Goal: Find specific page/section: Find specific page/section

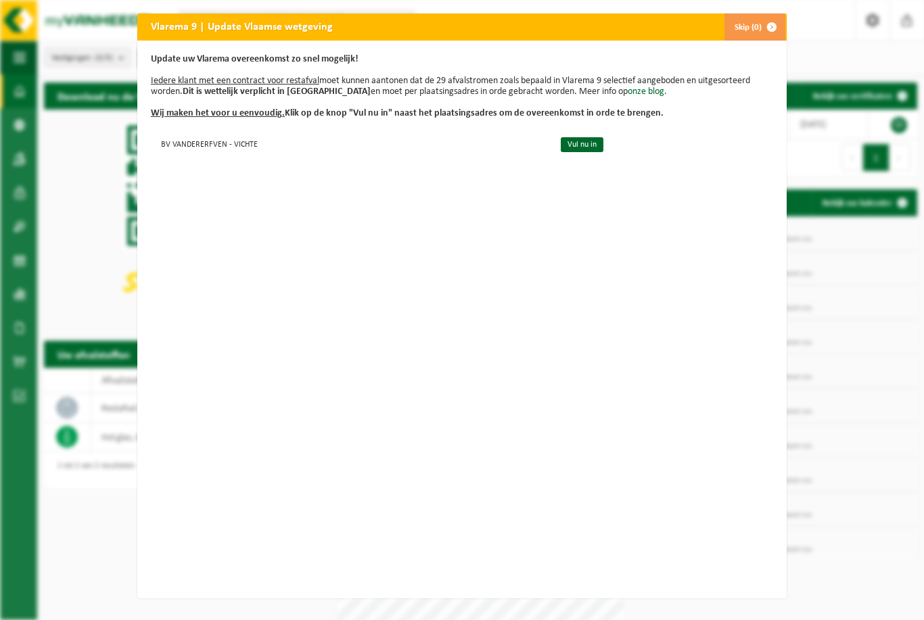
click at [751, 28] on button "Skip (0)" at bounding box center [755, 27] width 62 height 27
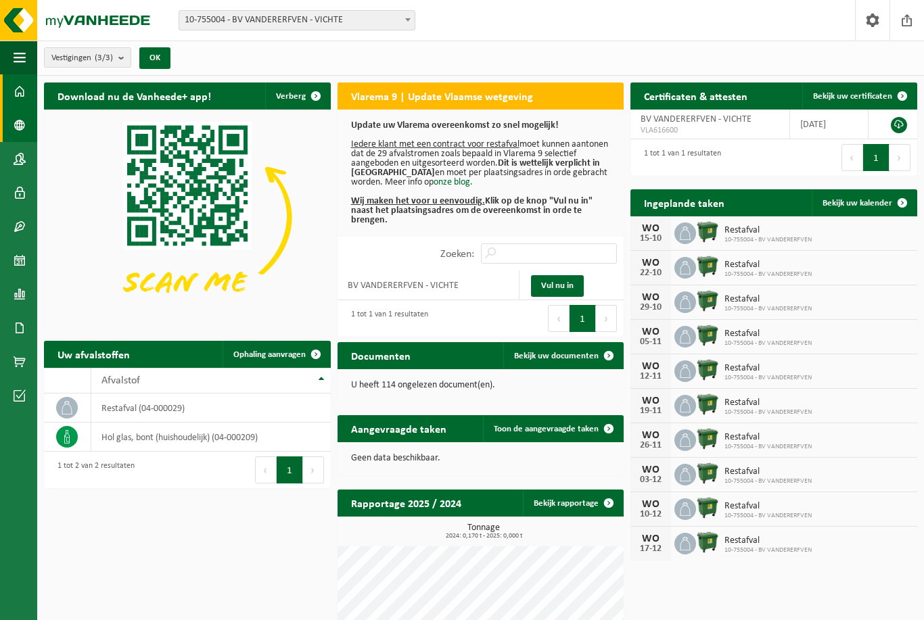
click at [24, 125] on span at bounding box center [20, 125] width 12 height 34
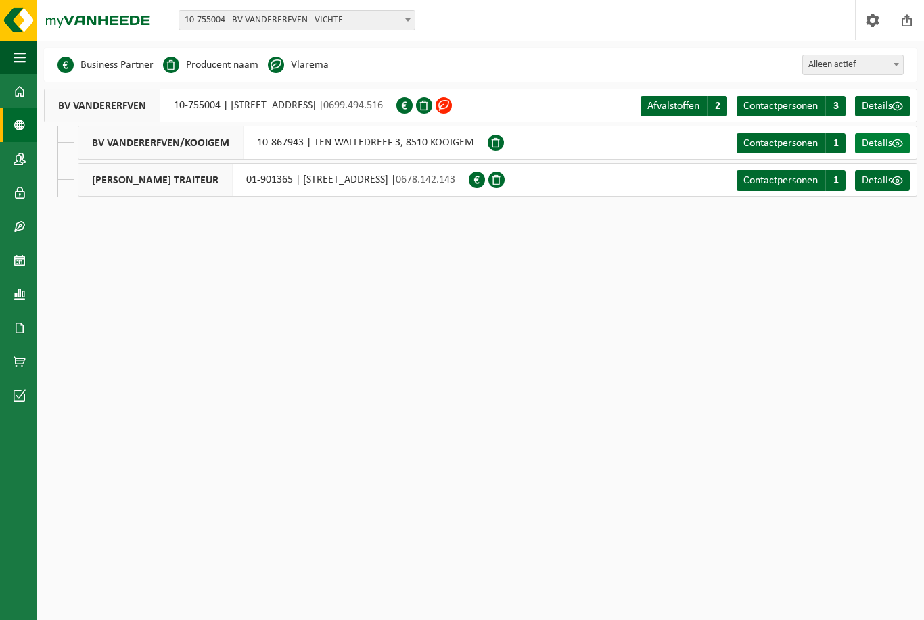
click at [883, 147] on span "Details" at bounding box center [877, 143] width 30 height 11
click at [20, 158] on span at bounding box center [20, 159] width 12 height 34
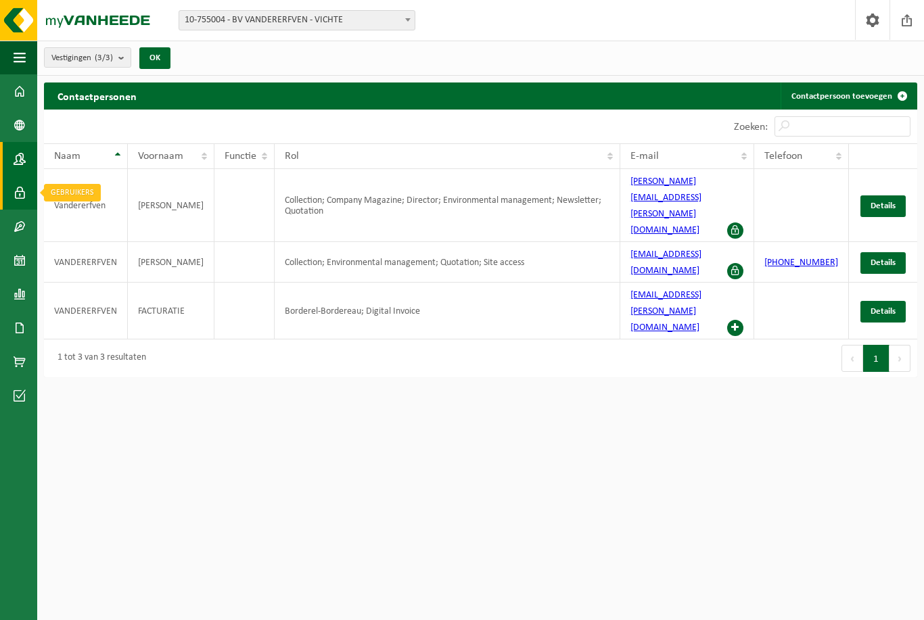
click at [19, 196] on span at bounding box center [20, 193] width 12 height 34
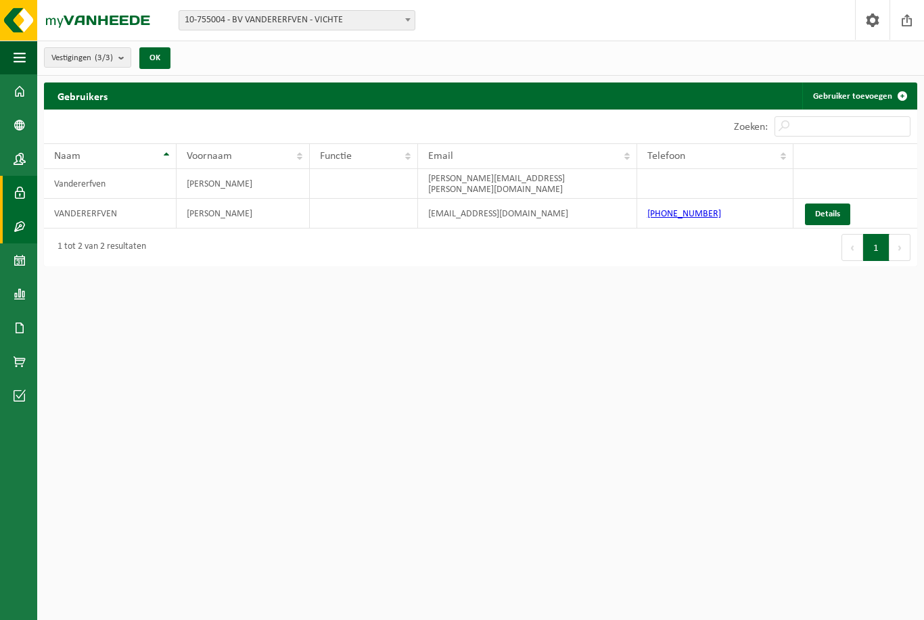
click at [25, 224] on span at bounding box center [20, 227] width 12 height 34
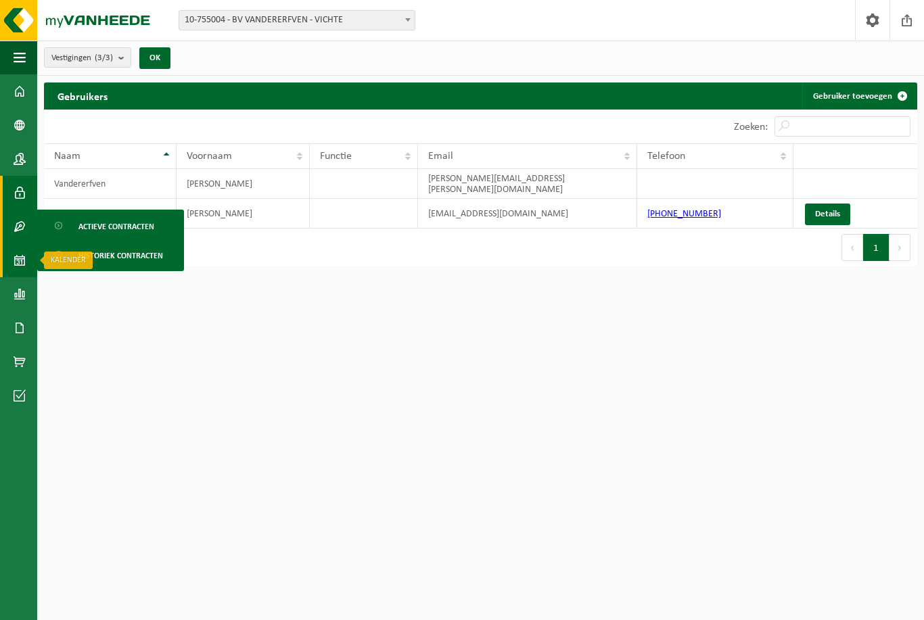
click at [15, 268] on span at bounding box center [20, 261] width 12 height 34
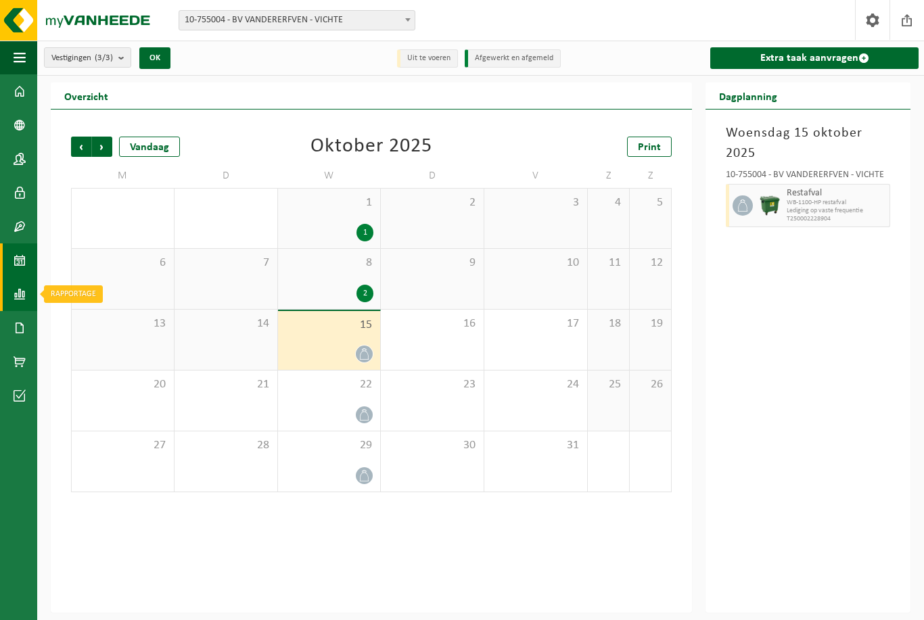
click at [22, 298] on span at bounding box center [20, 294] width 12 height 34
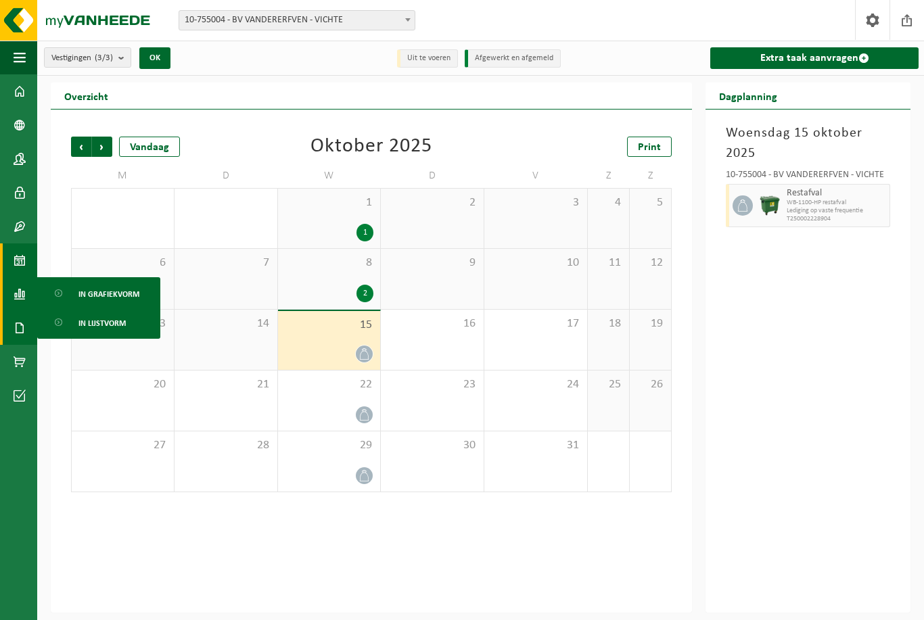
click at [20, 334] on span at bounding box center [20, 328] width 12 height 34
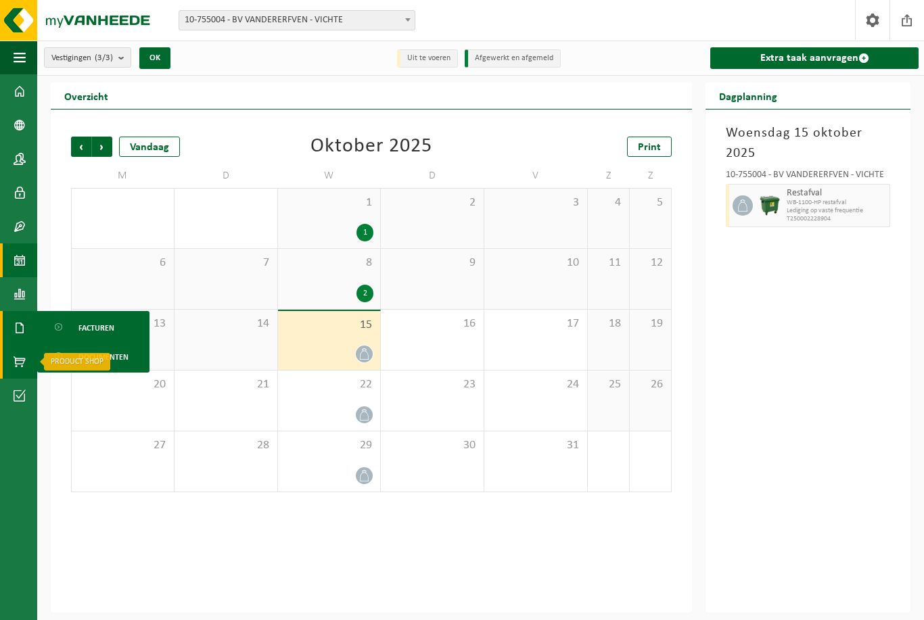
click at [20, 363] on span at bounding box center [20, 362] width 12 height 34
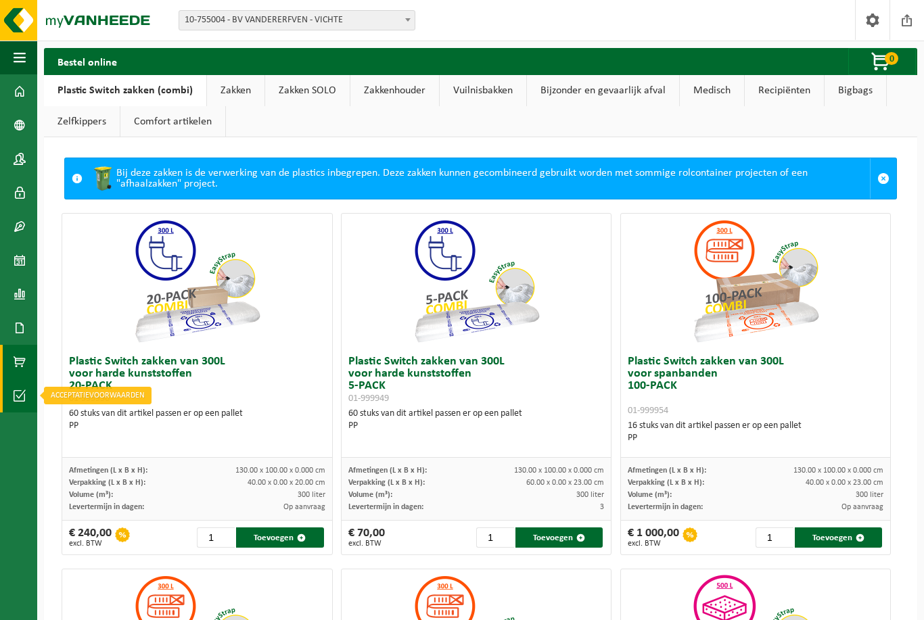
click at [21, 396] on span at bounding box center [20, 396] width 12 height 34
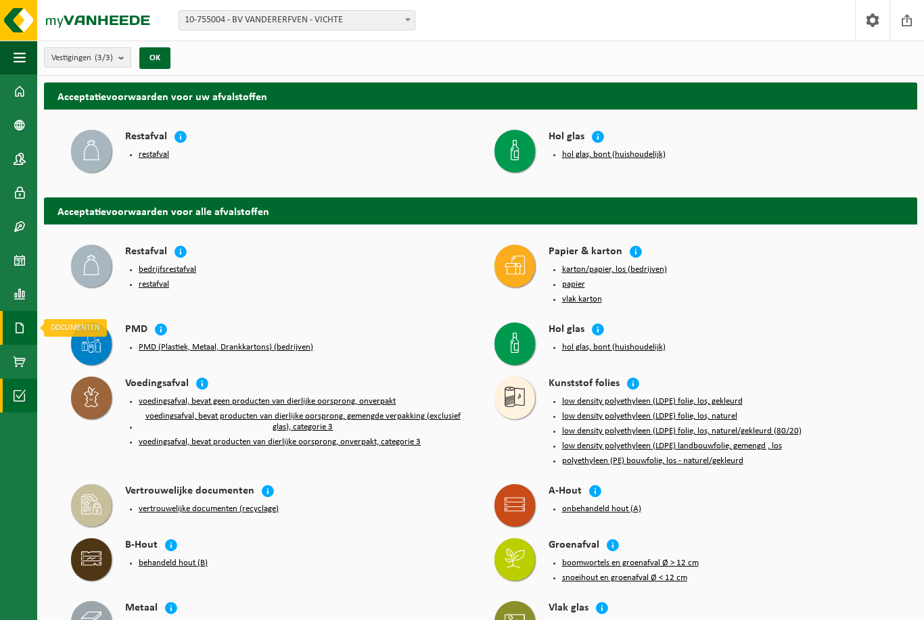
click at [20, 329] on span at bounding box center [20, 328] width 12 height 34
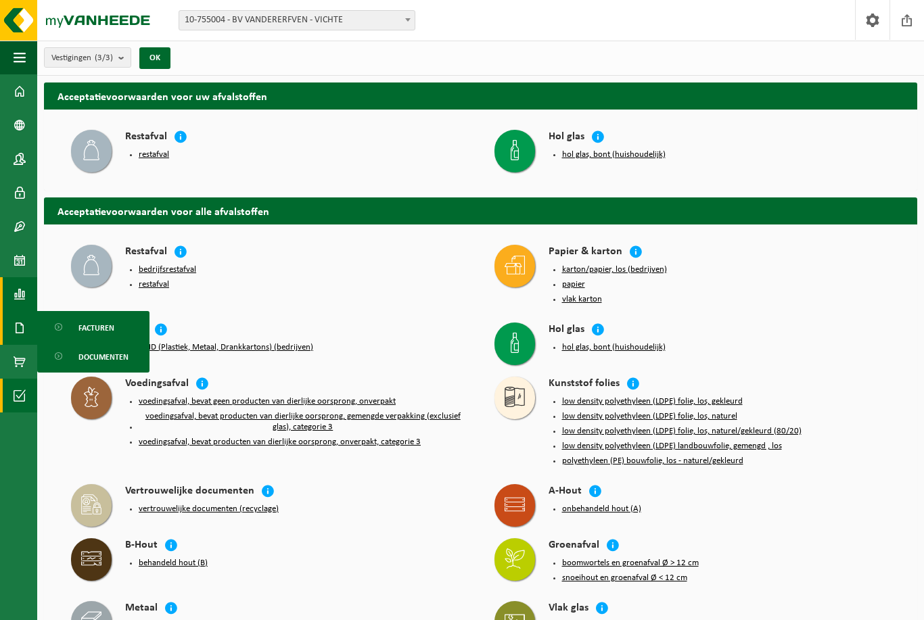
click at [14, 290] on span at bounding box center [20, 294] width 12 height 34
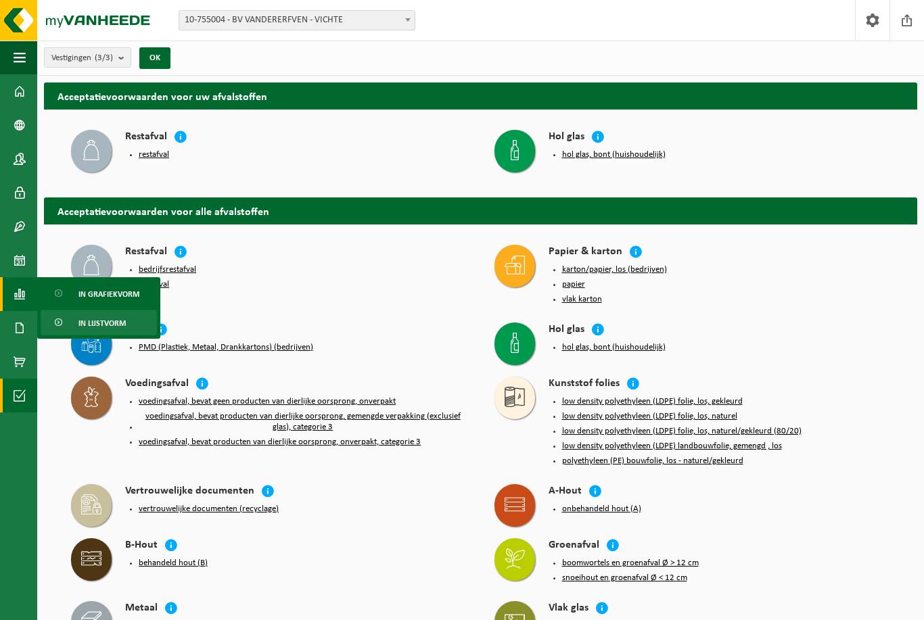
click at [83, 323] on span "In lijstvorm" at bounding box center [101, 324] width 47 height 26
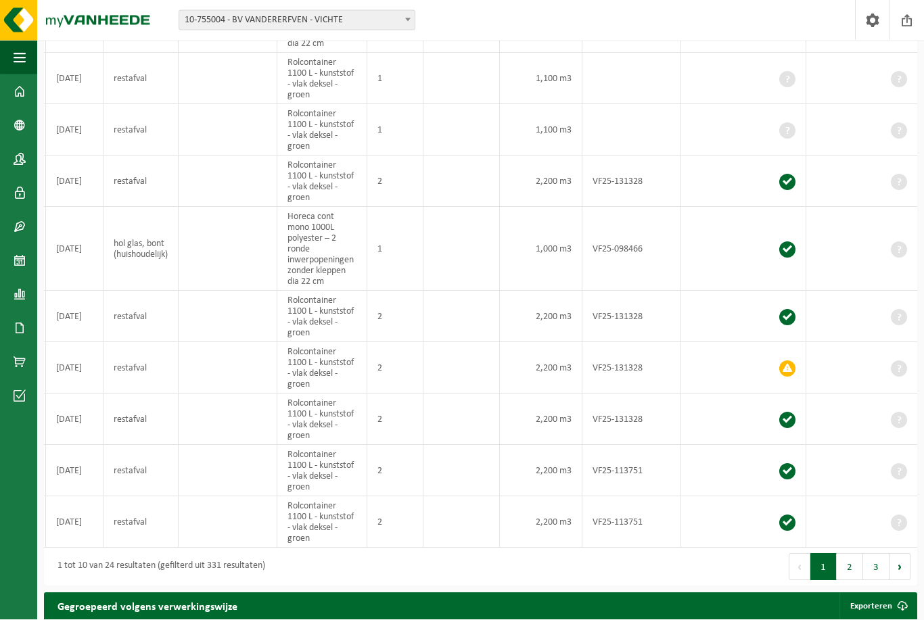
scroll to position [413, 0]
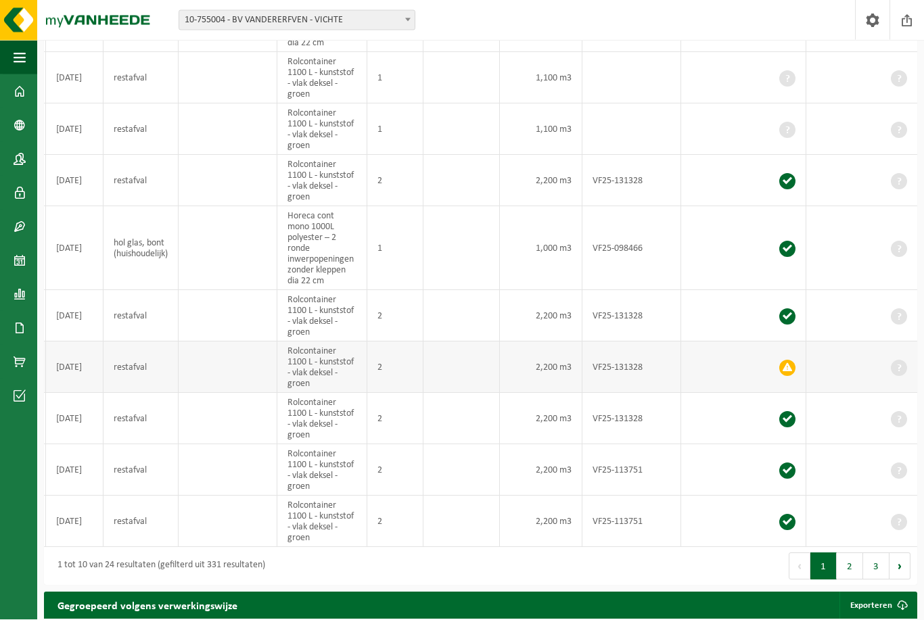
click at [791, 369] on span at bounding box center [787, 369] width 16 height 16
click at [785, 363] on span at bounding box center [787, 369] width 16 height 16
click at [790, 370] on span at bounding box center [787, 369] width 16 height 16
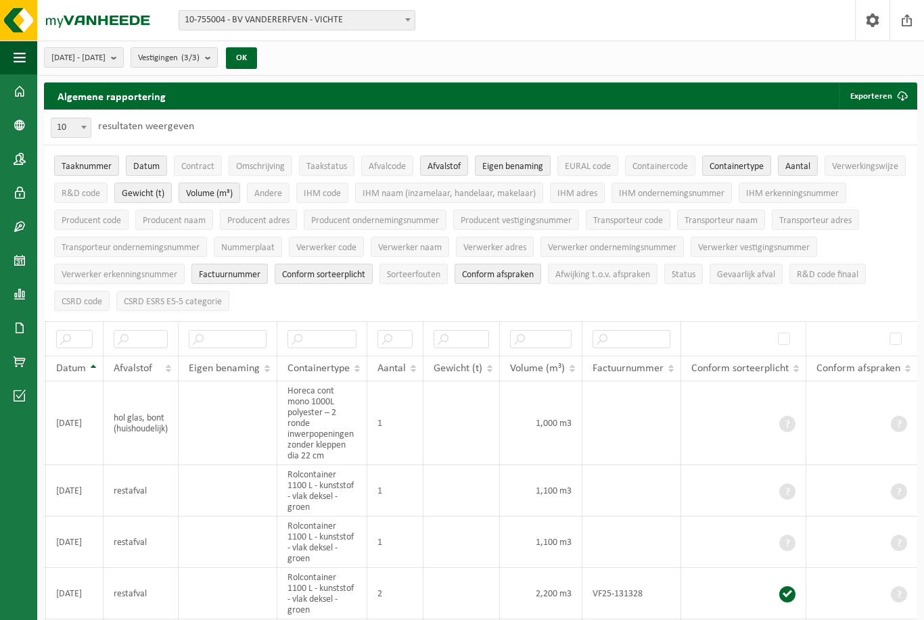
scroll to position [0, 137]
